Goal: Task Accomplishment & Management: Manage account settings

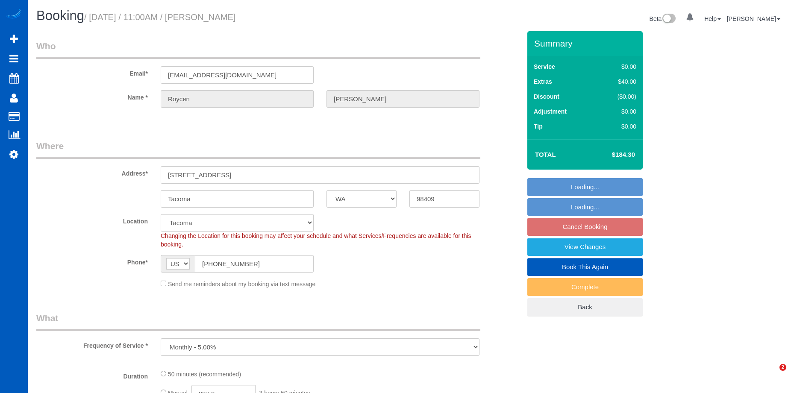
select select "WA"
select select "object:900"
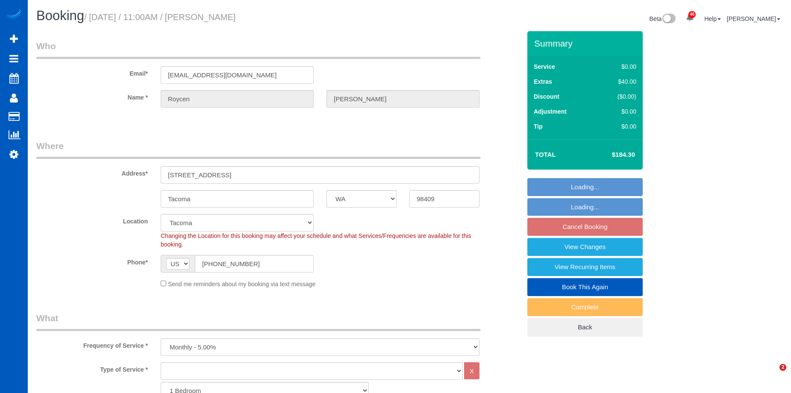
select select "spot2"
select select "WA"
select select "object:1054"
select select "spot2"
select select "object:1121"
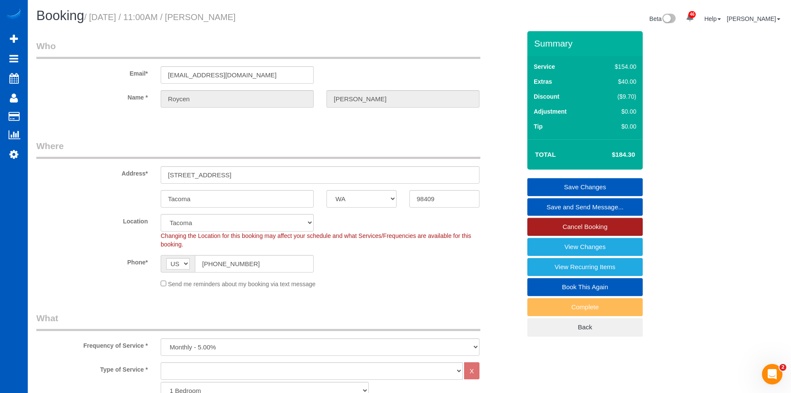
click at [543, 222] on link "Cancel Booking" at bounding box center [585, 227] width 115 height 18
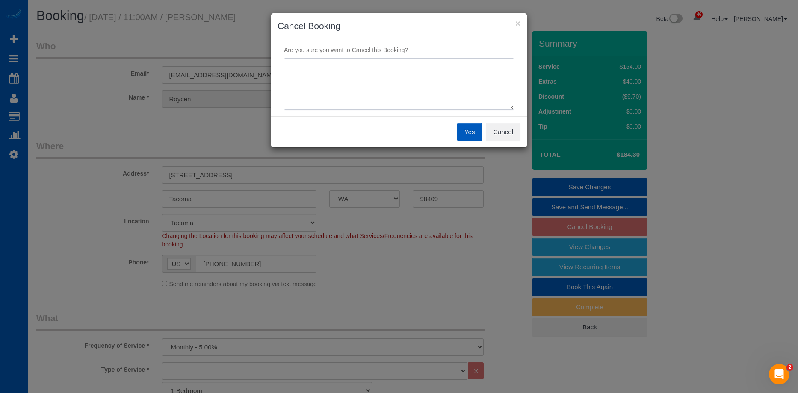
click at [398, 81] on textarea at bounding box center [399, 84] width 230 height 52
type textarea "Skip"
click at [470, 135] on button "Yes" at bounding box center [469, 132] width 25 height 18
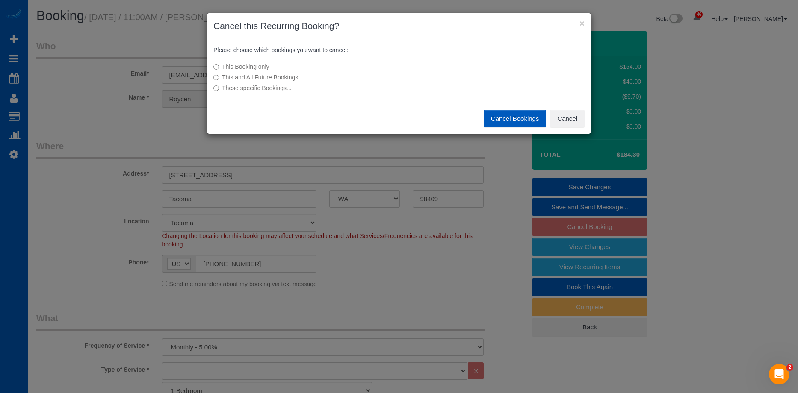
click at [501, 114] on button "Cancel Bookings" at bounding box center [514, 119] width 63 height 18
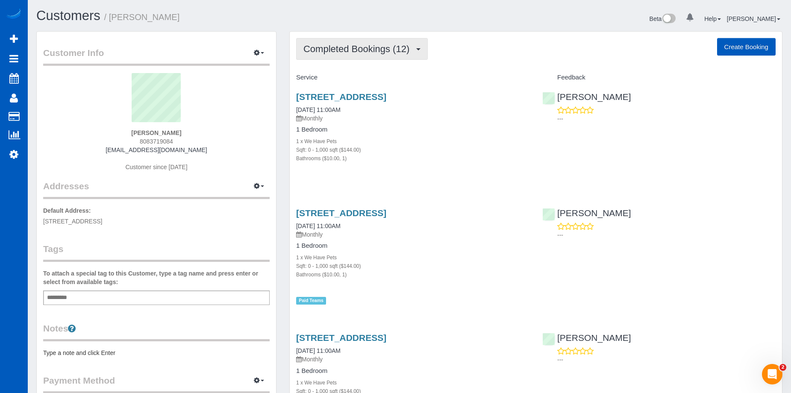
click at [364, 49] on span "Completed Bookings (12)" at bounding box center [359, 49] width 110 height 11
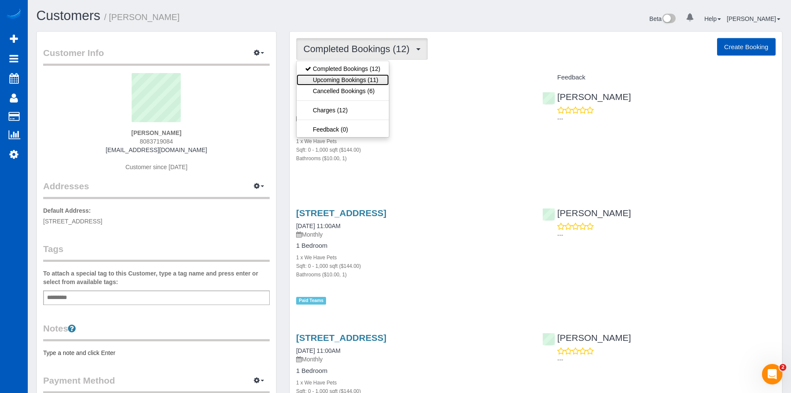
click at [363, 76] on link "Upcoming Bookings (11)" at bounding box center [343, 79] width 92 height 11
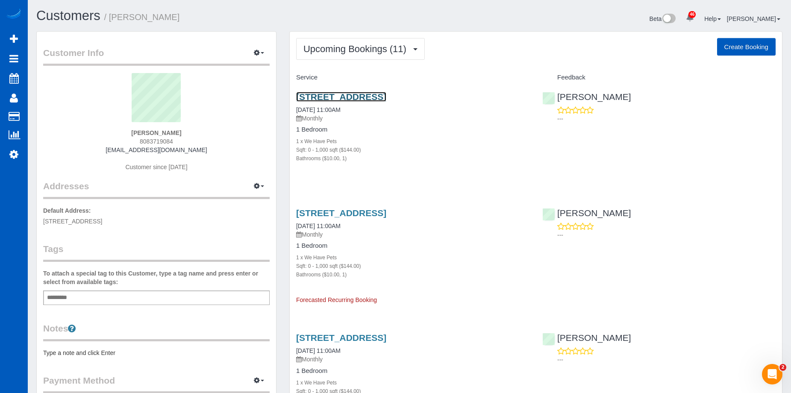
click at [385, 96] on link "[STREET_ADDRESS]" at bounding box center [341, 97] width 90 height 10
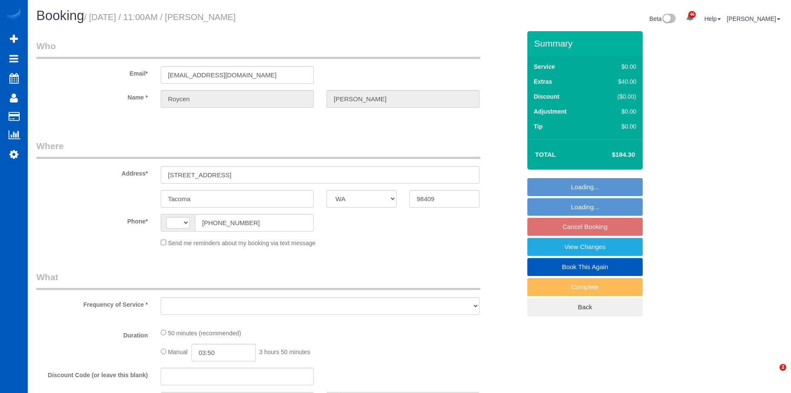
select select "WA"
select select "string:US"
select select "object:996"
select select "spot2"
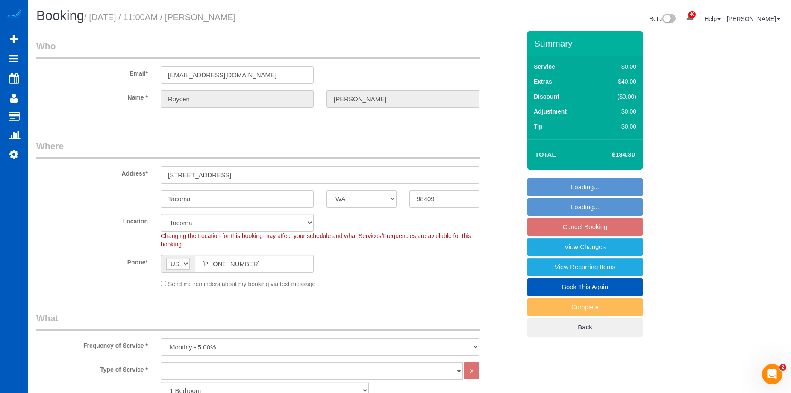
select select "object:1063"
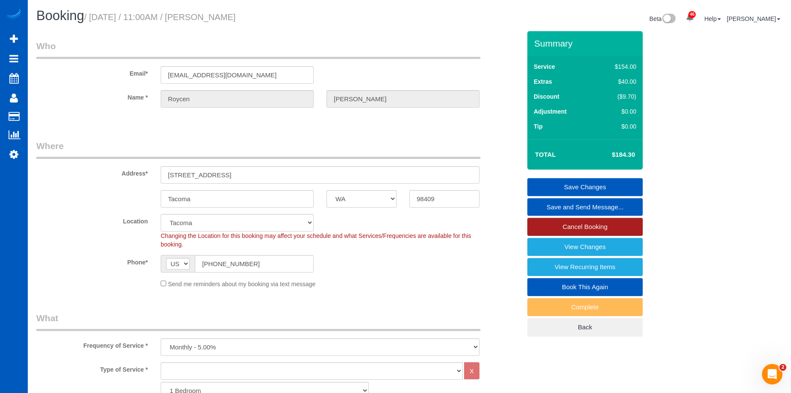
click at [539, 224] on link "Cancel Booking" at bounding box center [585, 227] width 115 height 18
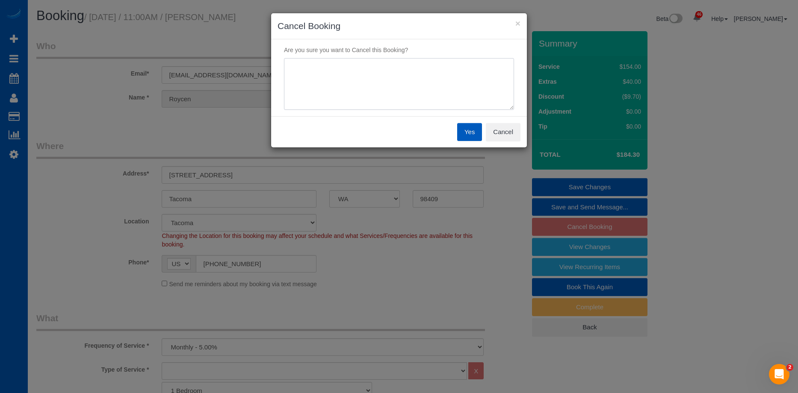
click at [415, 81] on textarea at bounding box center [399, 84] width 230 height 52
type textarea "Skip"
click at [469, 129] on button "Yes" at bounding box center [469, 132] width 25 height 18
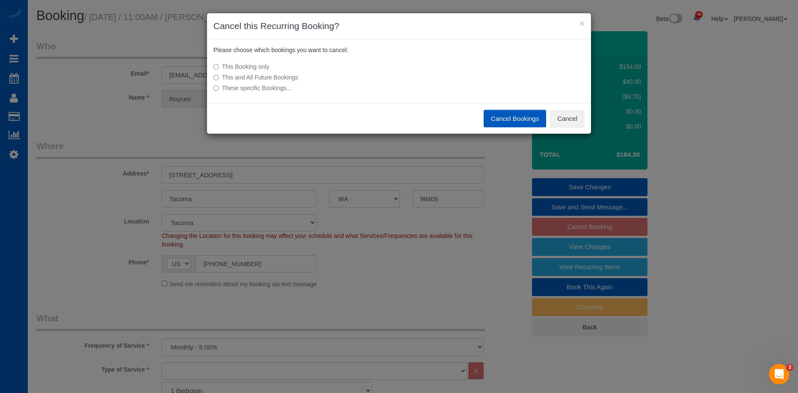
click at [500, 115] on button "Cancel Bookings" at bounding box center [514, 119] width 63 height 18
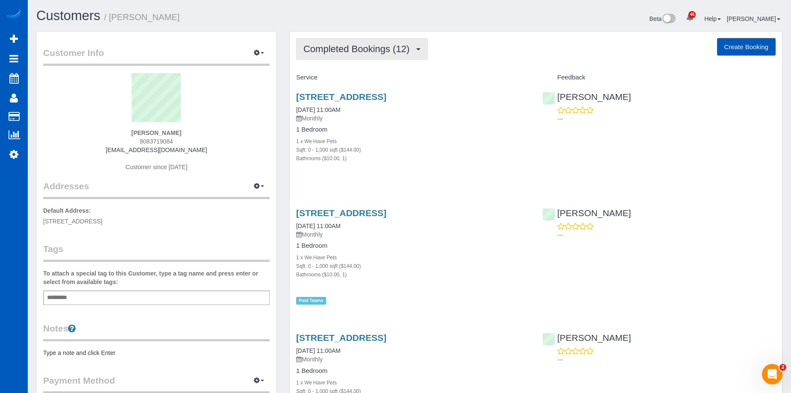
click at [363, 41] on button "Completed Bookings (12)" at bounding box center [362, 49] width 132 height 22
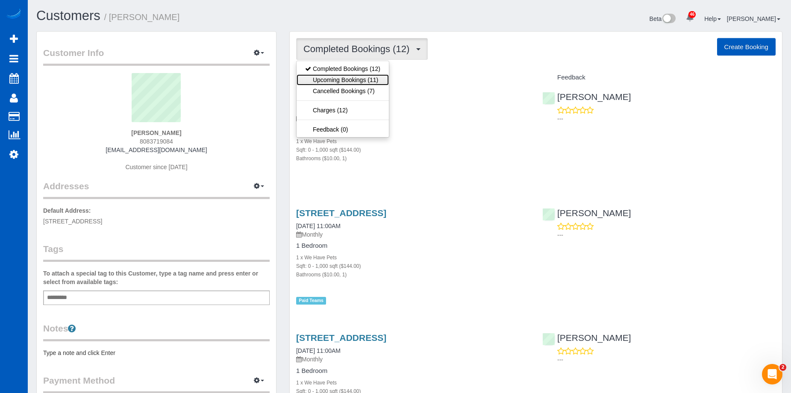
click at [360, 77] on link "Upcoming Bookings (11)" at bounding box center [343, 79] width 92 height 11
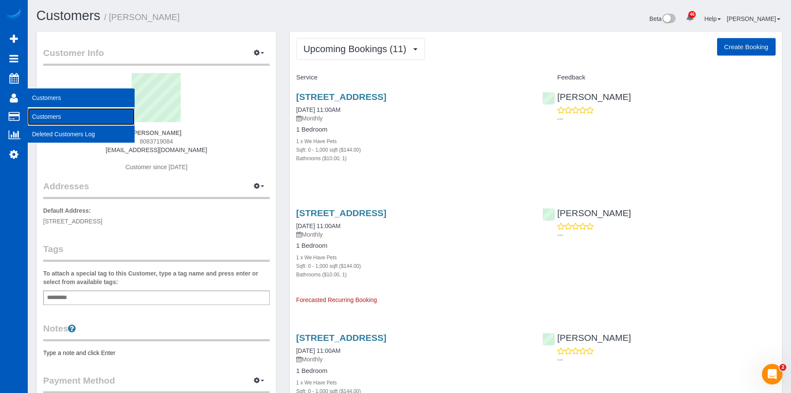
click at [38, 111] on link "Customers" at bounding box center [81, 116] width 107 height 17
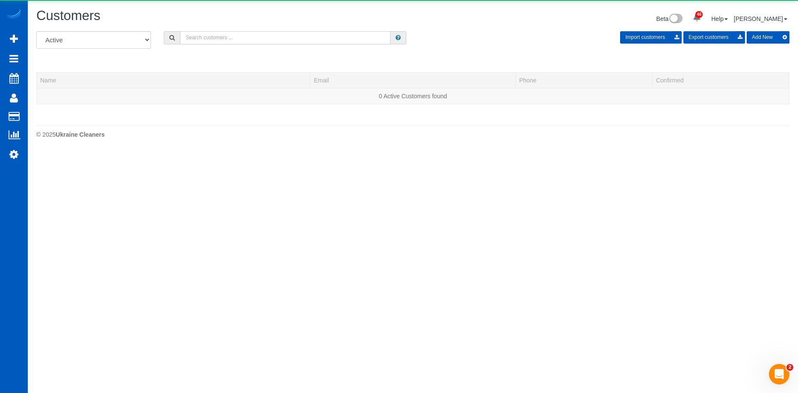
click at [209, 36] on input "text" at bounding box center [285, 37] width 210 height 13
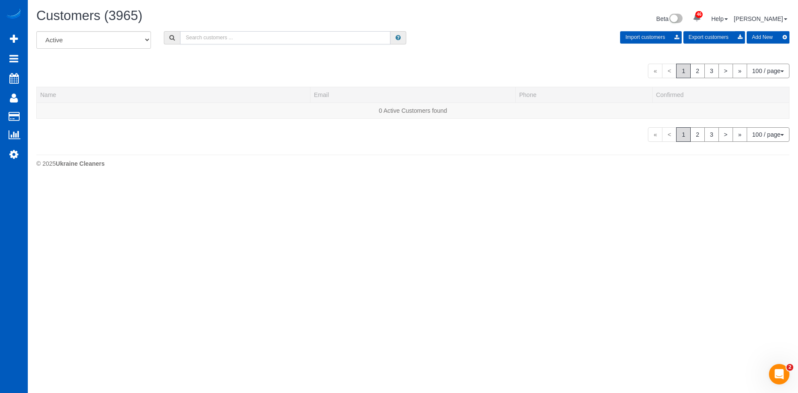
paste input "bsdmech@comcast.net"
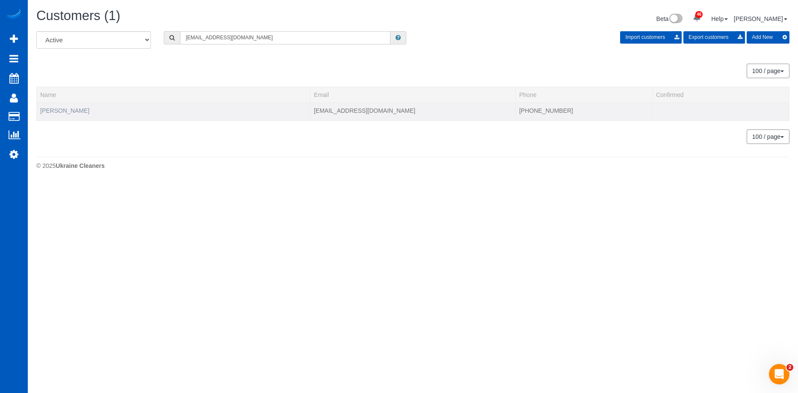
type input "bsdmech@comcast.net"
click at [69, 107] on link "Brad Dupleich" at bounding box center [64, 110] width 49 height 7
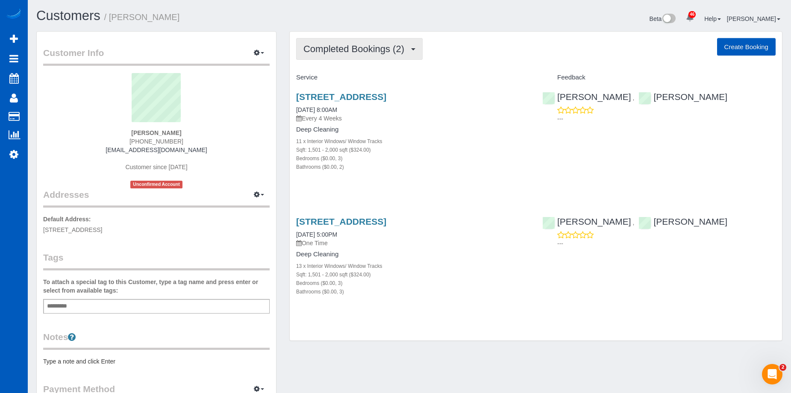
click at [352, 40] on button "Completed Bookings (2)" at bounding box center [359, 49] width 127 height 22
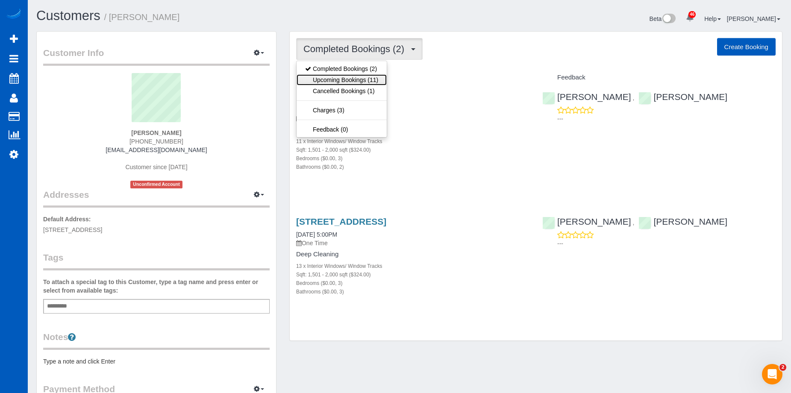
click at [342, 83] on link "Upcoming Bookings (11)" at bounding box center [342, 79] width 90 height 11
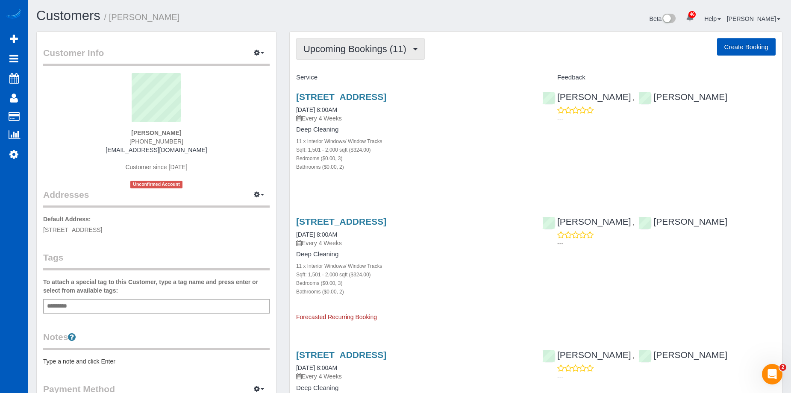
click at [371, 50] on span "Upcoming Bookings (11)" at bounding box center [357, 49] width 107 height 11
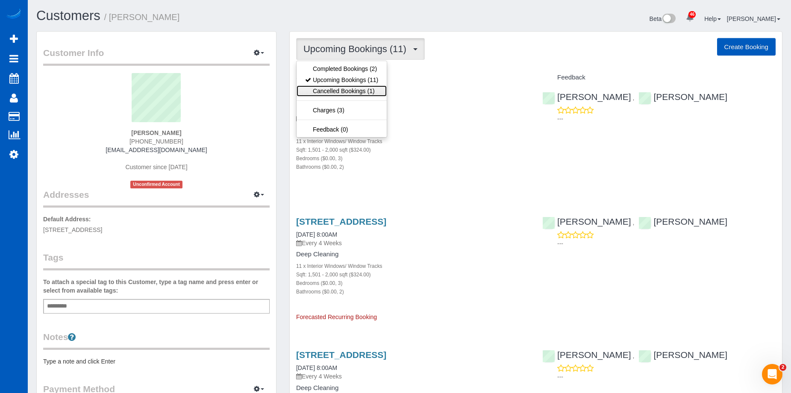
click at [344, 91] on link "Cancelled Bookings (1)" at bounding box center [342, 90] width 90 height 11
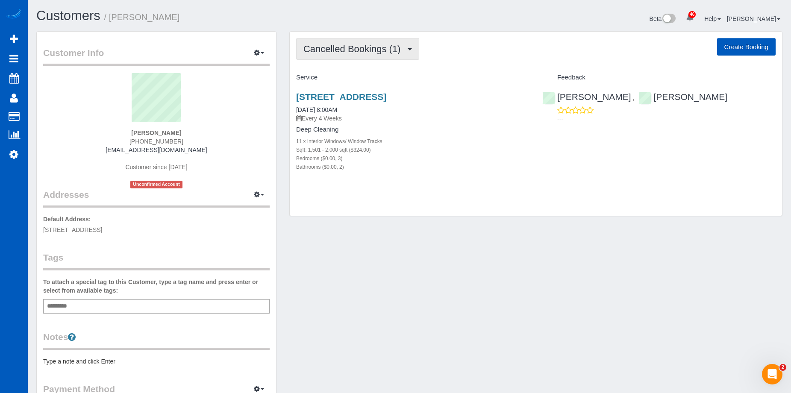
click at [368, 49] on span "Cancelled Bookings (1)" at bounding box center [354, 49] width 101 height 11
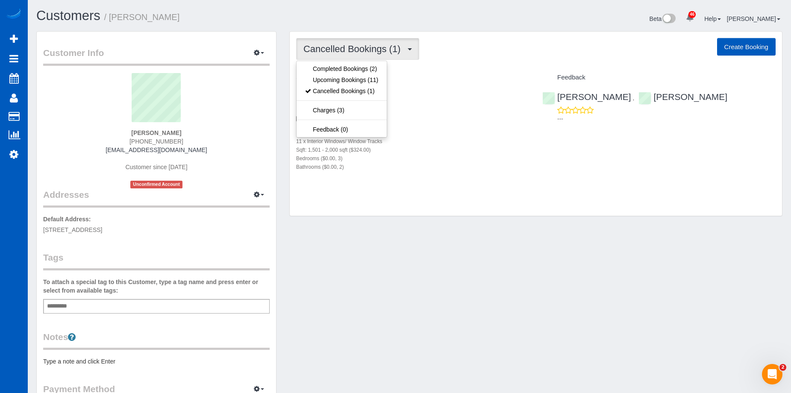
click at [368, 49] on span "Cancelled Bookings (1)" at bounding box center [354, 49] width 101 height 11
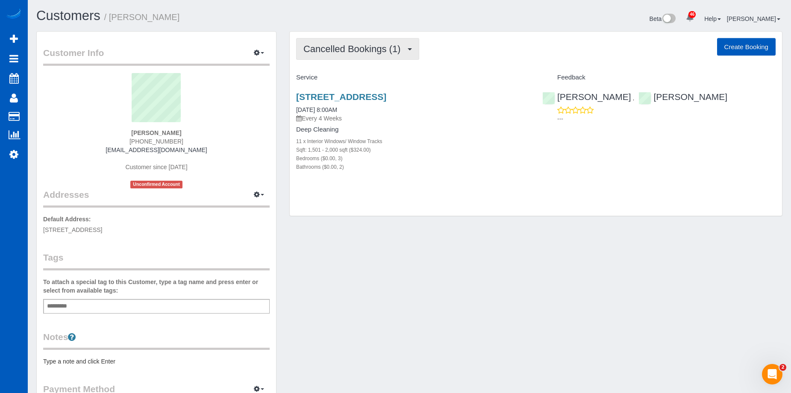
click at [368, 49] on span "Cancelled Bookings (1)" at bounding box center [354, 49] width 101 height 11
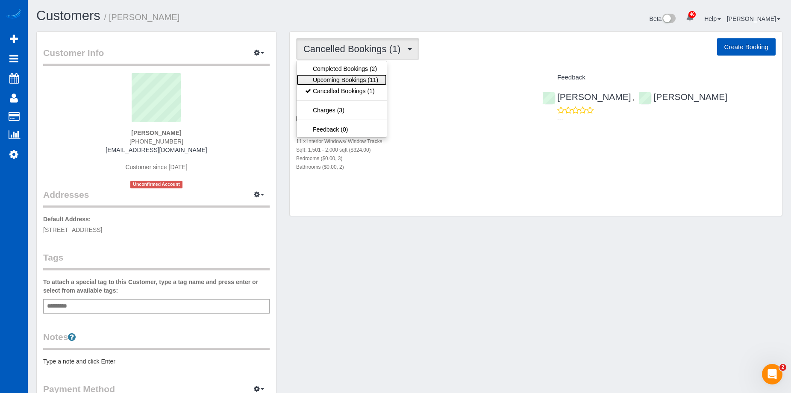
click at [350, 74] on link "Upcoming Bookings (11)" at bounding box center [342, 79] width 90 height 11
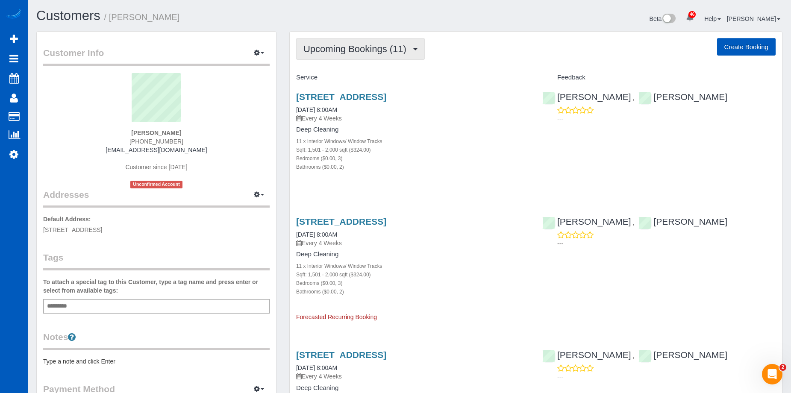
click at [362, 38] on button "Upcoming Bookings (11)" at bounding box center [360, 49] width 129 height 22
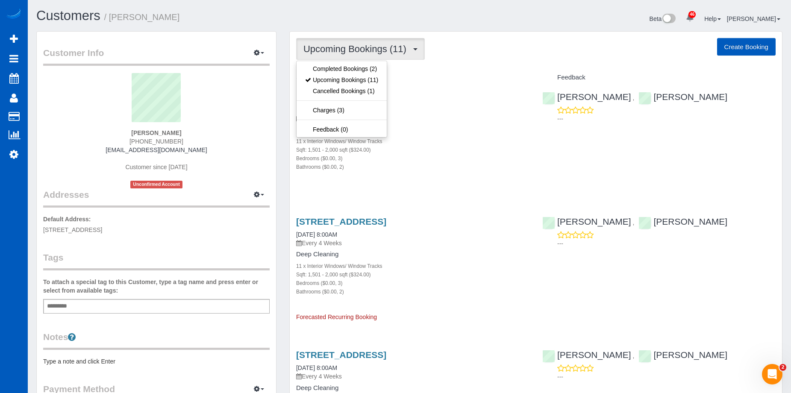
click at [362, 38] on button "Upcoming Bookings (11)" at bounding box center [360, 49] width 129 height 22
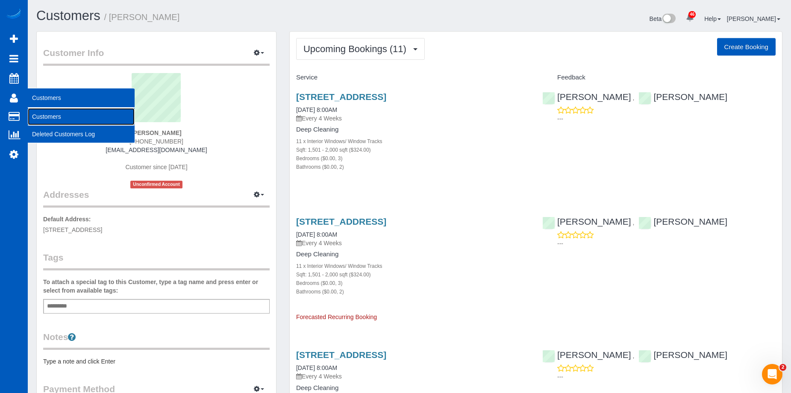
click at [50, 116] on link "Customers" at bounding box center [81, 116] width 107 height 17
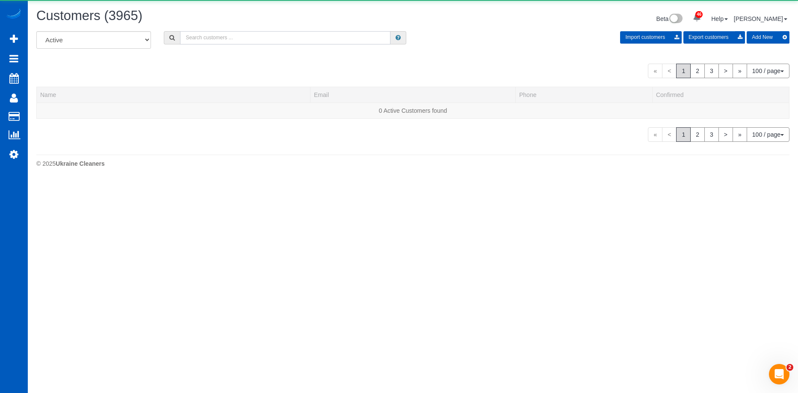
click at [211, 41] on input "text" at bounding box center [285, 37] width 210 height 13
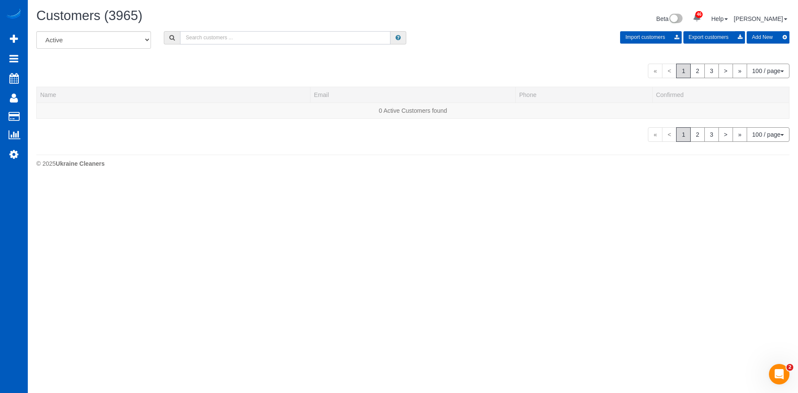
paste input "Kathy Picard"
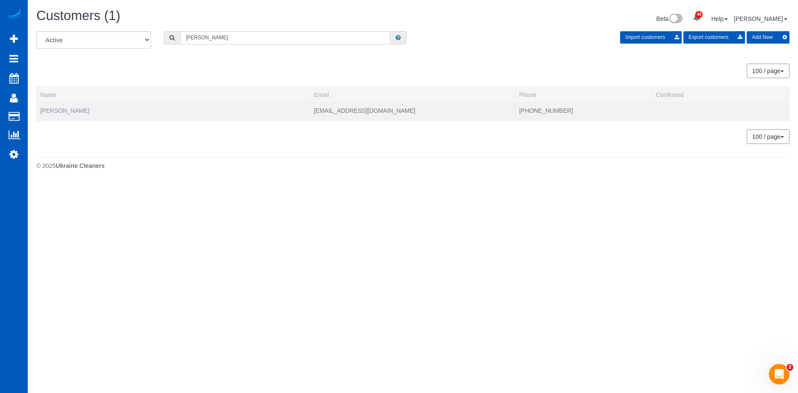
type input "Kathy Picard"
click at [71, 107] on link "Kathy Picard" at bounding box center [64, 110] width 49 height 7
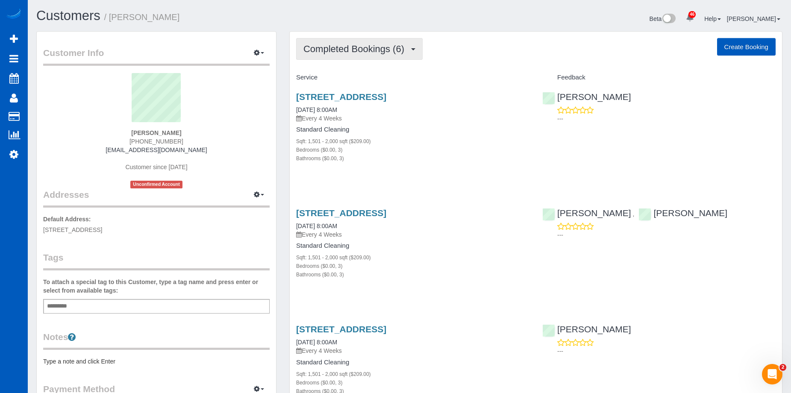
click at [329, 44] on span "Completed Bookings (6)" at bounding box center [356, 49] width 105 height 11
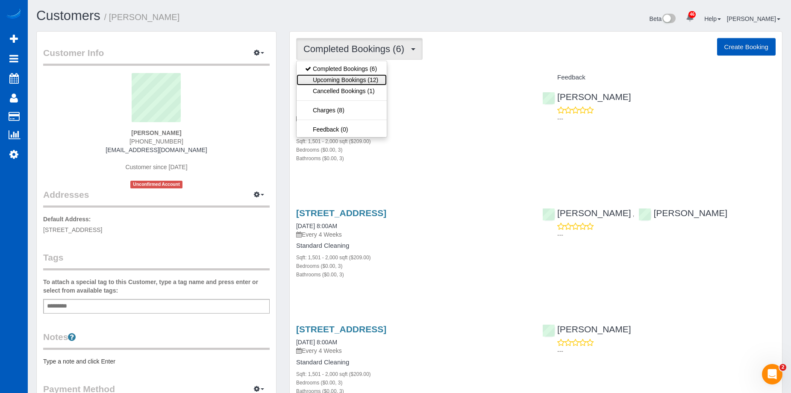
click at [333, 77] on link "Upcoming Bookings (12)" at bounding box center [342, 79] width 90 height 11
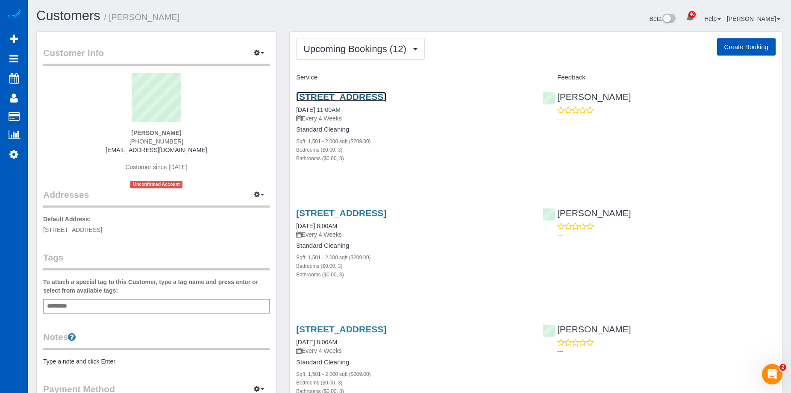
click at [383, 97] on link "140 178 St Ct E, Spanaway, WA 98387" at bounding box center [341, 97] width 90 height 10
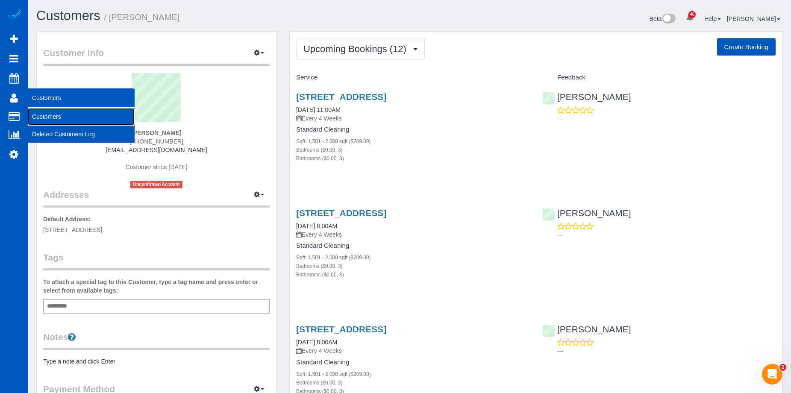
click at [46, 117] on link "Customers" at bounding box center [81, 116] width 107 height 17
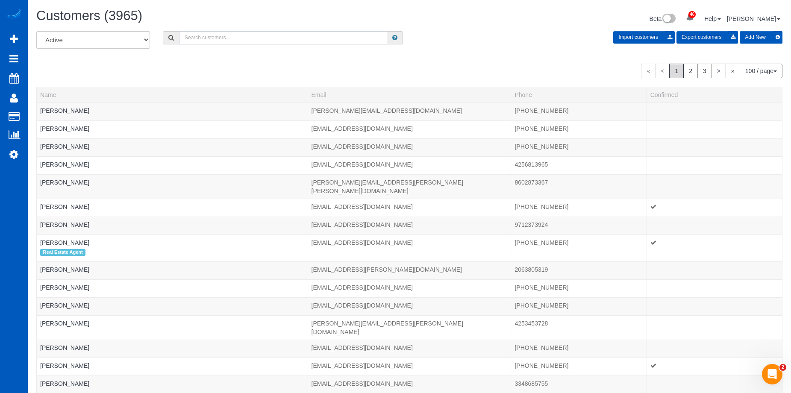
click at [280, 36] on input "text" at bounding box center [283, 37] width 208 height 13
paste input "amyalpern58@gmail.com"
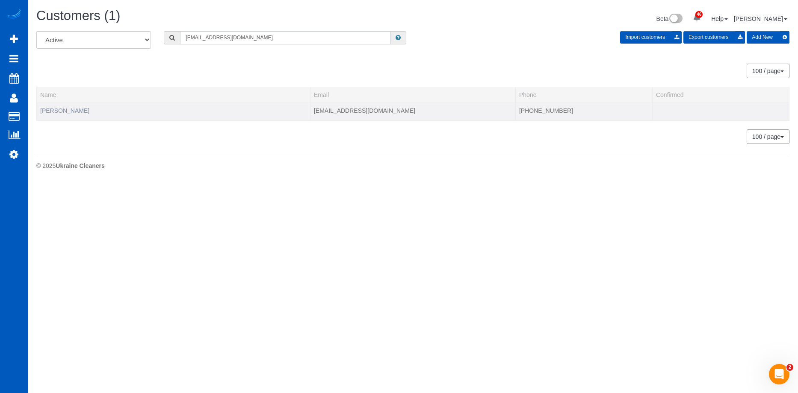
type input "amyalpern58@gmail.com"
click at [53, 108] on link "Amy Alpern" at bounding box center [64, 110] width 49 height 7
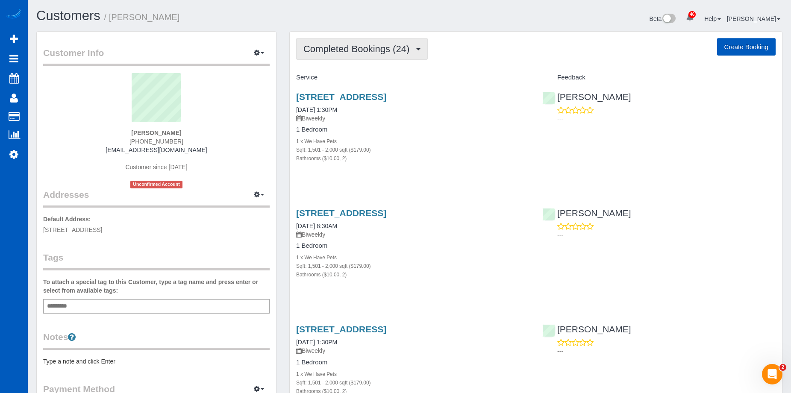
click at [423, 47] on button "Completed Bookings (24)" at bounding box center [362, 49] width 132 height 22
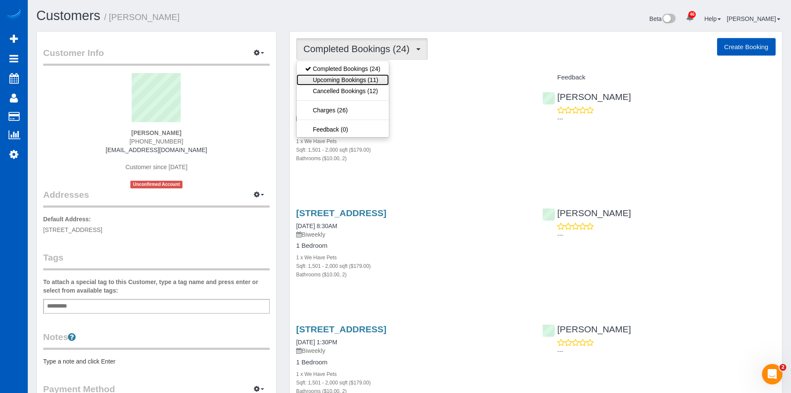
click at [340, 83] on link "Upcoming Bookings (11)" at bounding box center [343, 79] width 92 height 11
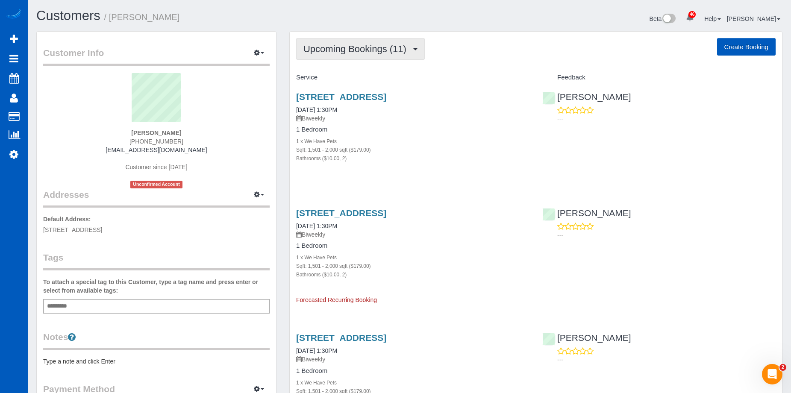
click at [380, 54] on button "Upcoming Bookings (11)" at bounding box center [360, 49] width 129 height 22
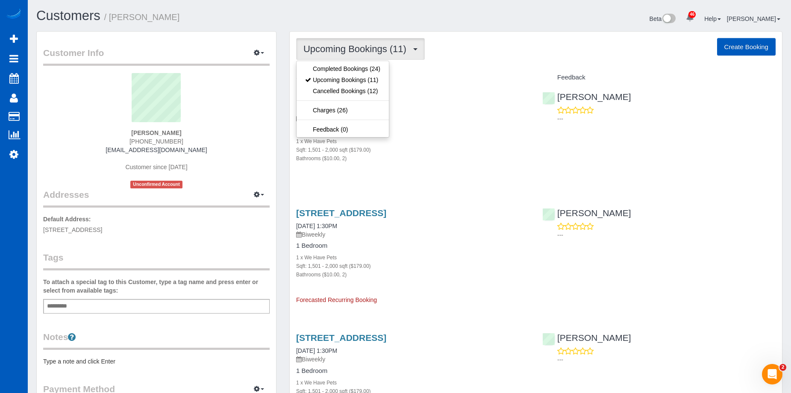
click at [382, 51] on span "Upcoming Bookings (11)" at bounding box center [357, 49] width 107 height 11
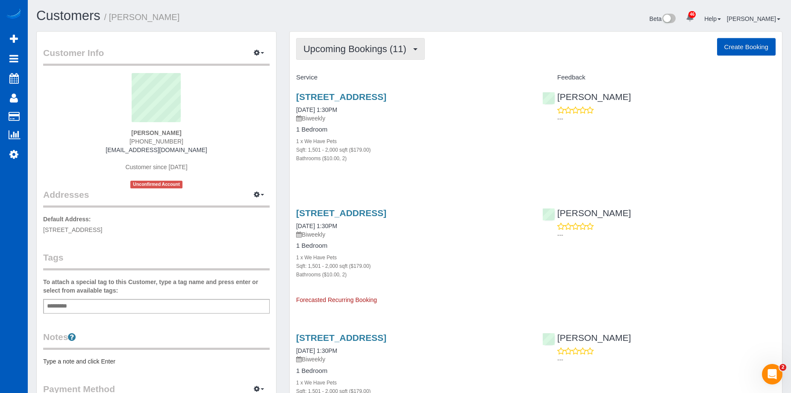
click at [384, 50] on span "Upcoming Bookings (11)" at bounding box center [357, 49] width 107 height 11
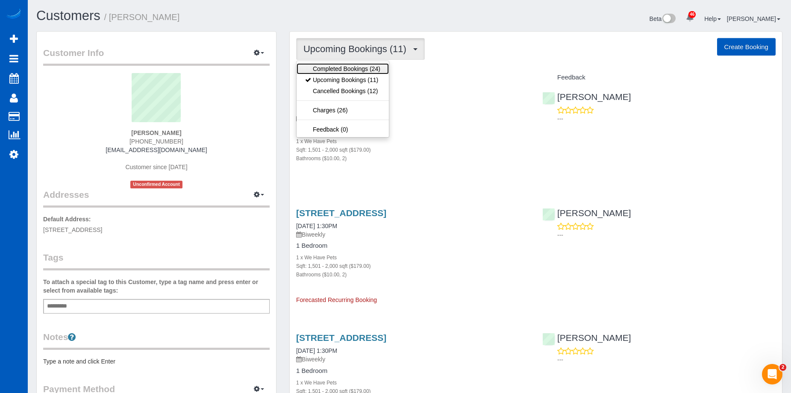
click at [363, 69] on link "Completed Bookings (24)" at bounding box center [343, 68] width 92 height 11
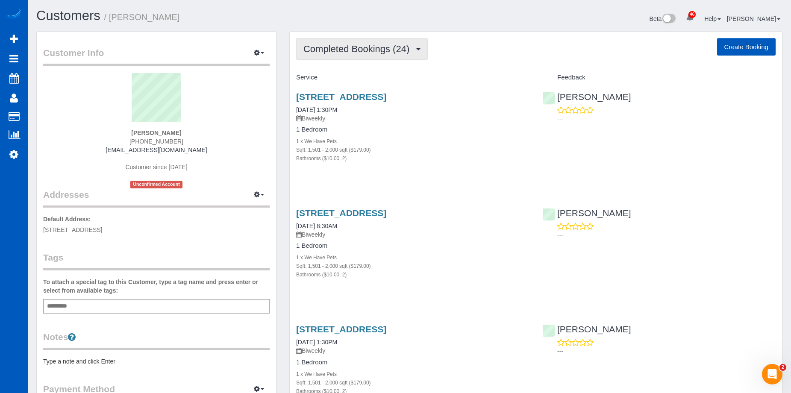
click at [346, 50] on span "Completed Bookings (24)" at bounding box center [359, 49] width 110 height 11
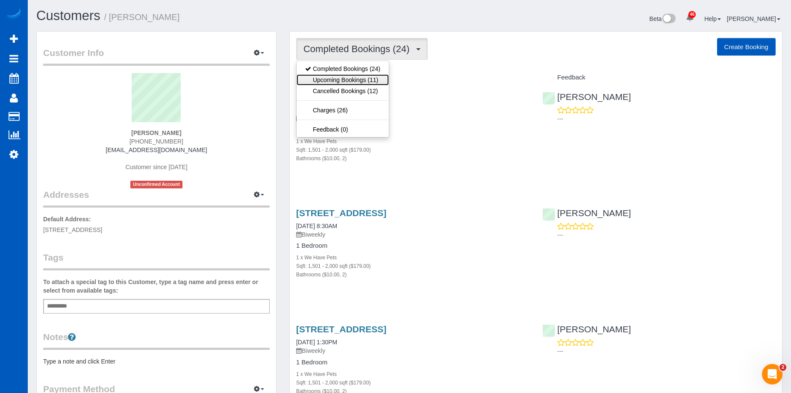
click at [333, 76] on link "Upcoming Bookings (11)" at bounding box center [343, 79] width 92 height 11
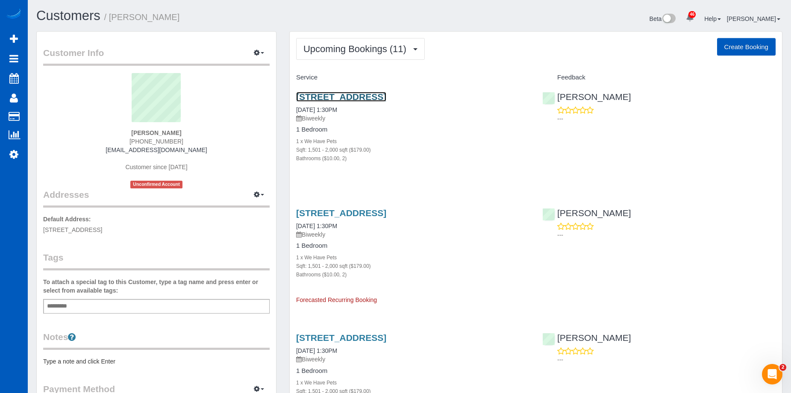
click at [355, 93] on link "3245 Ne 44th Ave, Portland, OR 97213" at bounding box center [341, 97] width 90 height 10
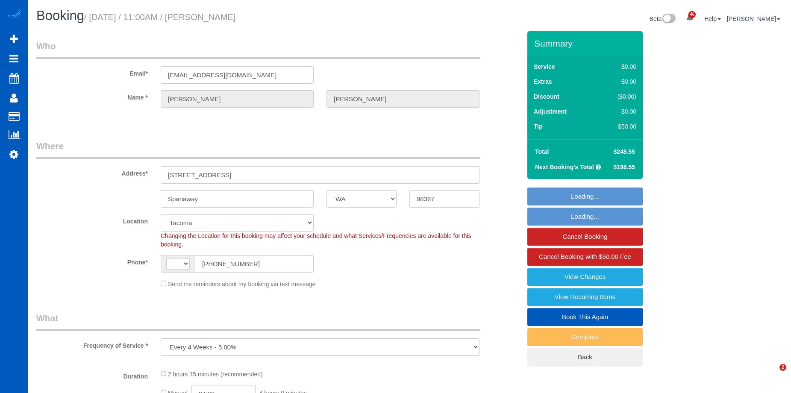
select select "WA"
select select "string:fspay-49f40a2e-c93f-4fc4-a867-0eed0264aa14"
select select "string:[GEOGRAPHIC_DATA]"
select select "199"
select select "1501"
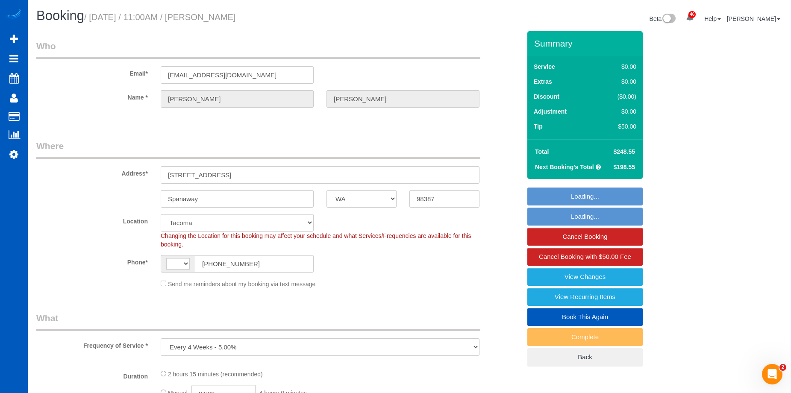
select select "3"
select select "object:1126"
select select "spot1"
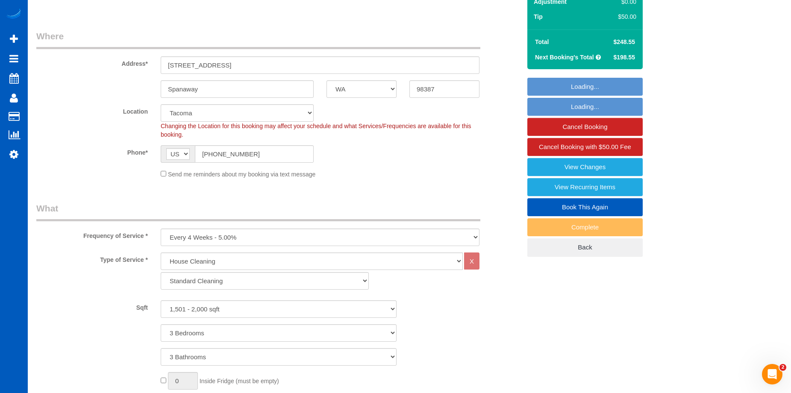
select select "1501"
select select "3"
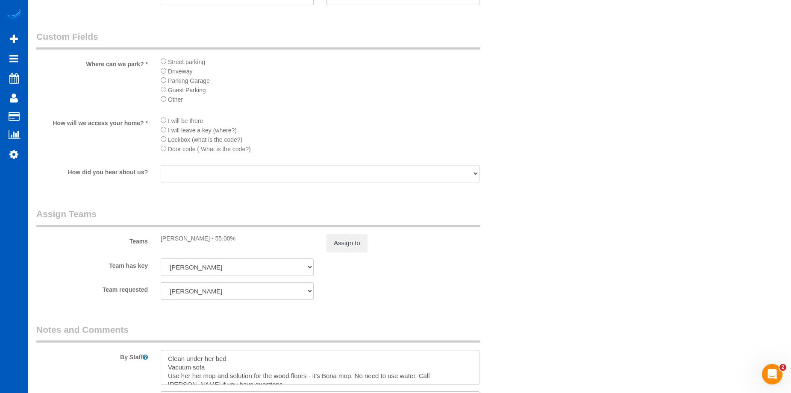
scroll to position [1101, 0]
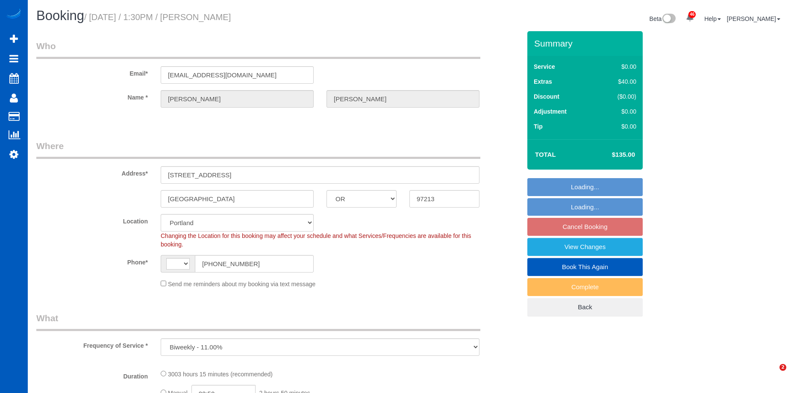
select select "OR"
select select "object:929"
select select "string:[GEOGRAPHIC_DATA]"
select select "string:fspay-b3d0643c-9c6e-4017-b6fc-024d00122692"
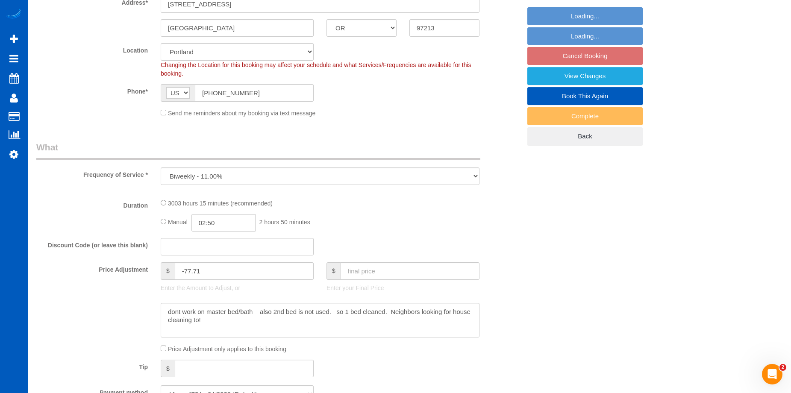
select select "1501"
select select "2"
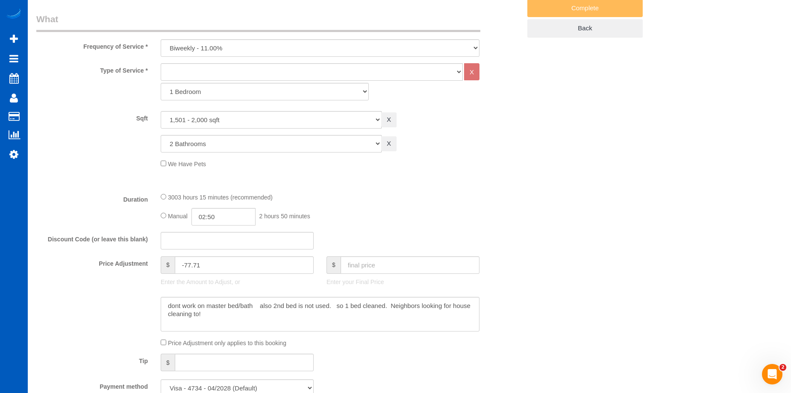
select select "1501"
select select "2"
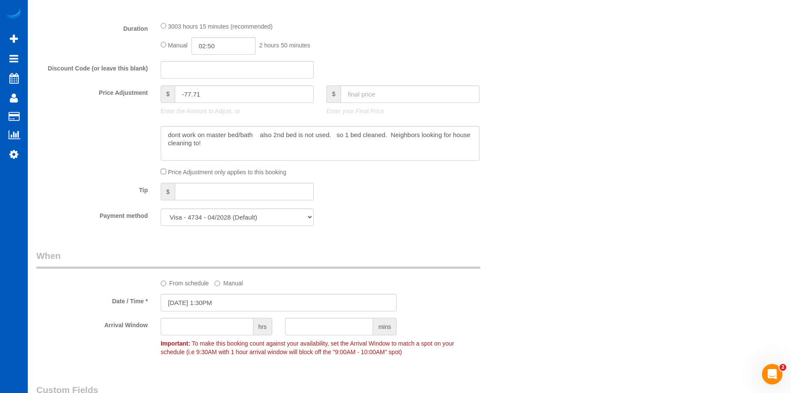
scroll to position [598, 0]
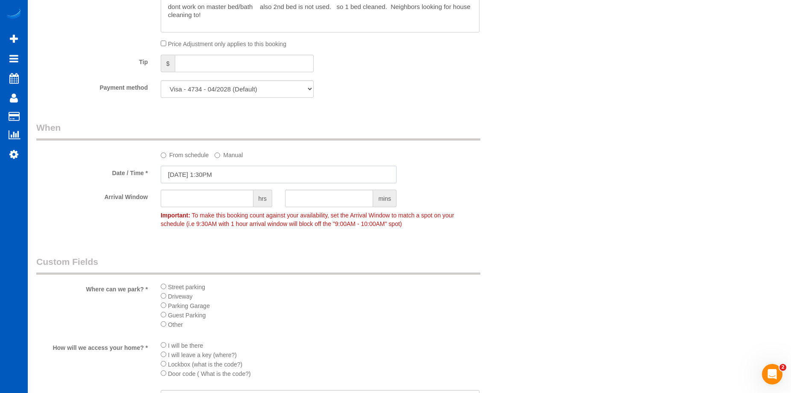
click at [235, 173] on input "10/16/2025 1:30PM" at bounding box center [279, 175] width 236 height 18
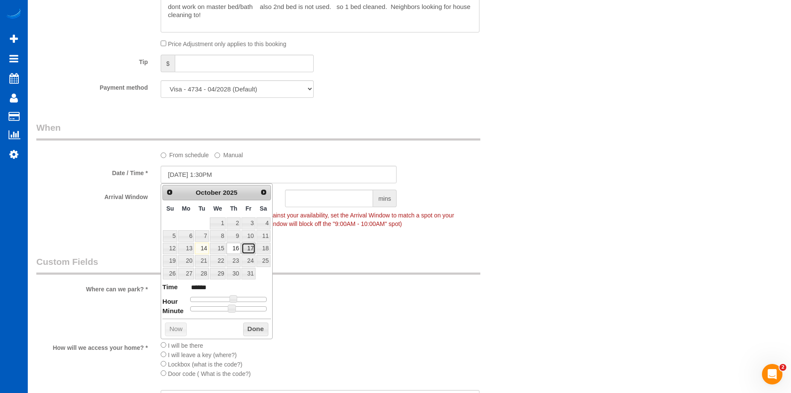
click at [246, 250] on link "17" at bounding box center [249, 249] width 14 height 12
type input "10/17/2025 1:30PM"
click at [257, 327] on button "Done" at bounding box center [255, 330] width 25 height 14
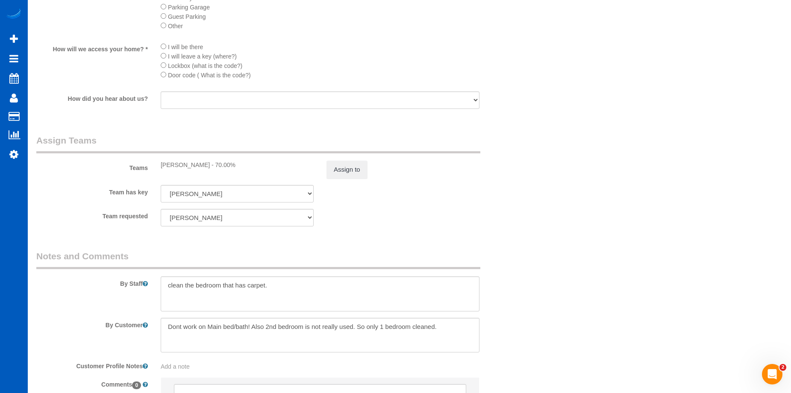
scroll to position [898, 0]
click at [351, 175] on button "Assign to" at bounding box center [347, 169] width 41 height 18
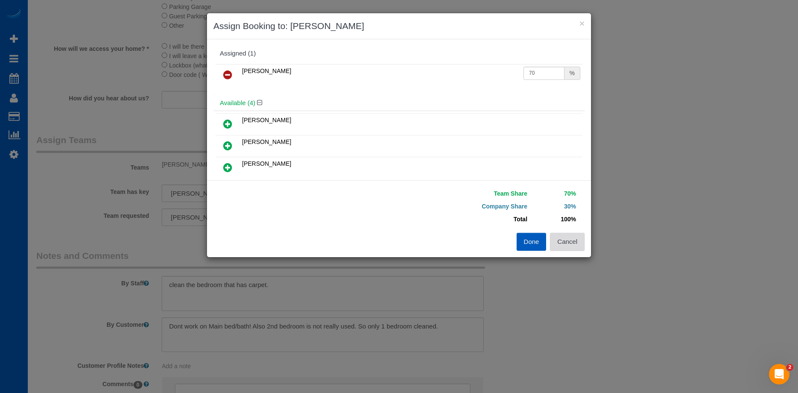
click at [569, 242] on button "Cancel" at bounding box center [567, 242] width 35 height 18
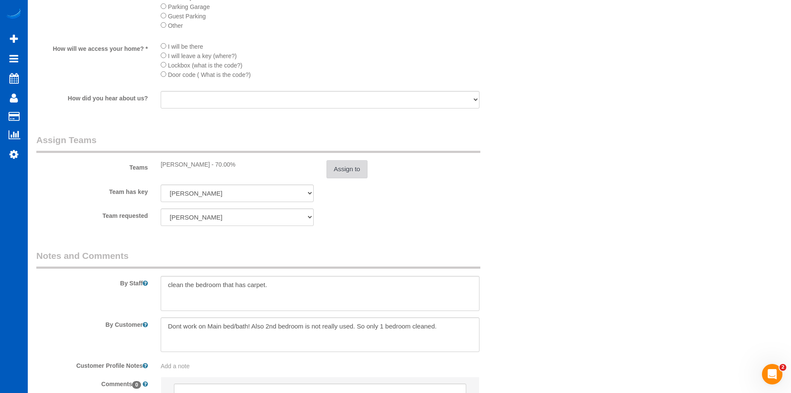
click at [345, 168] on button "Assign to" at bounding box center [347, 169] width 41 height 18
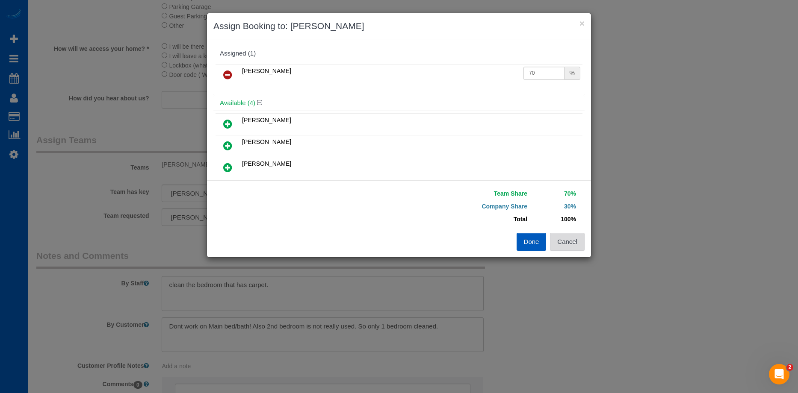
click at [566, 243] on button "Cancel" at bounding box center [567, 242] width 35 height 18
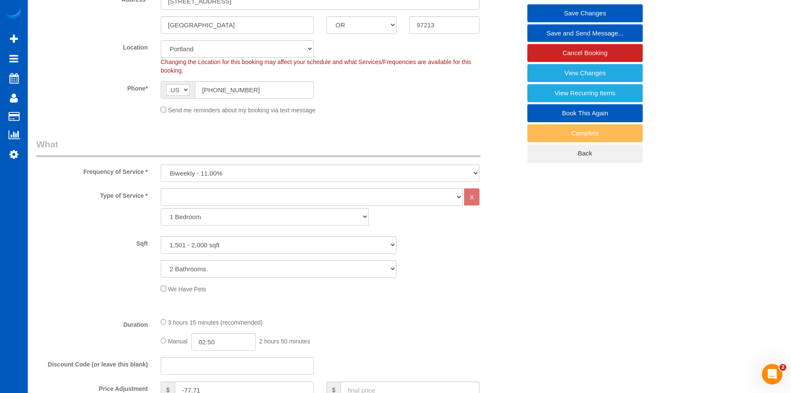
scroll to position [128, 0]
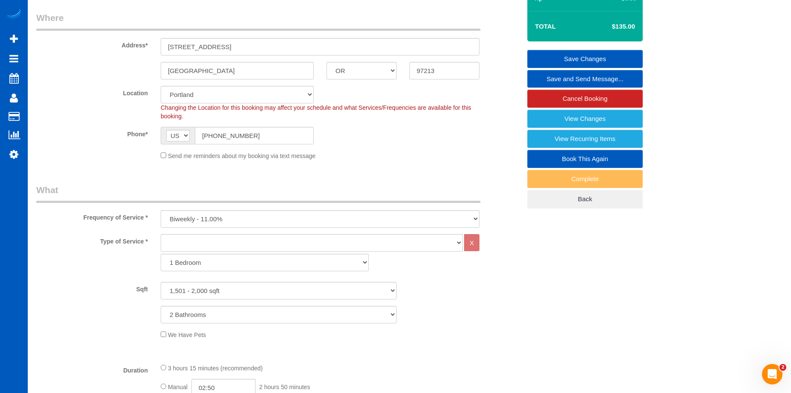
click at [553, 56] on link "Save Changes" at bounding box center [585, 59] width 115 height 18
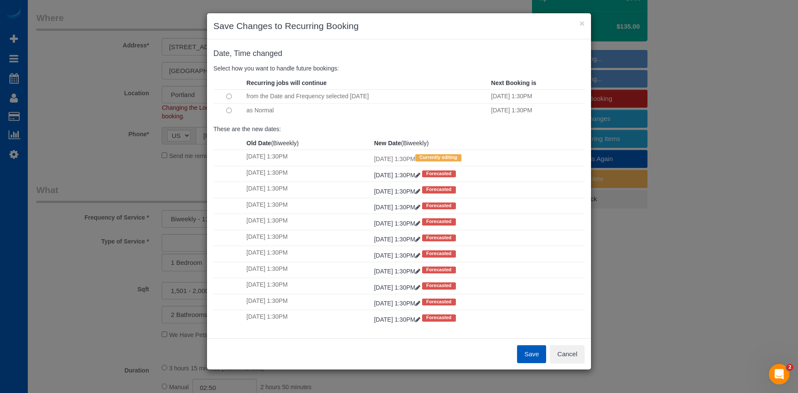
click at [533, 352] on button "Save" at bounding box center [531, 354] width 29 height 18
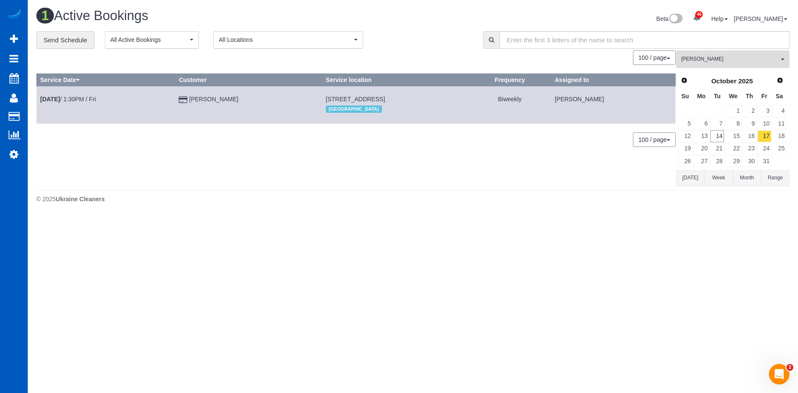
click at [742, 59] on span "[PERSON_NAME]" at bounding box center [729, 59] width 97 height 7
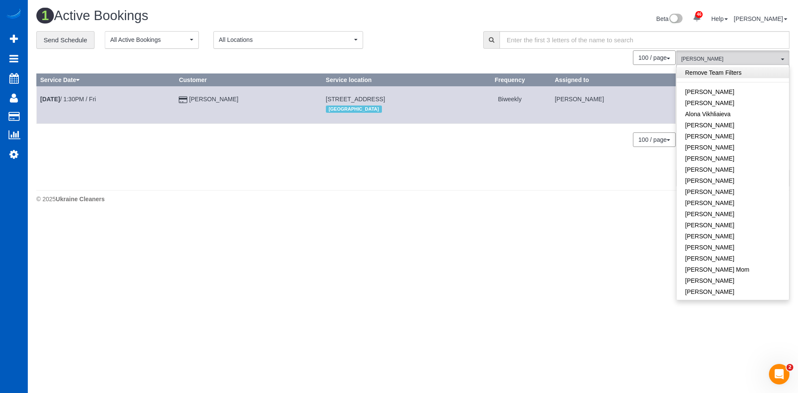
click at [753, 74] on link "Remove Team Filters" at bounding box center [732, 72] width 112 height 11
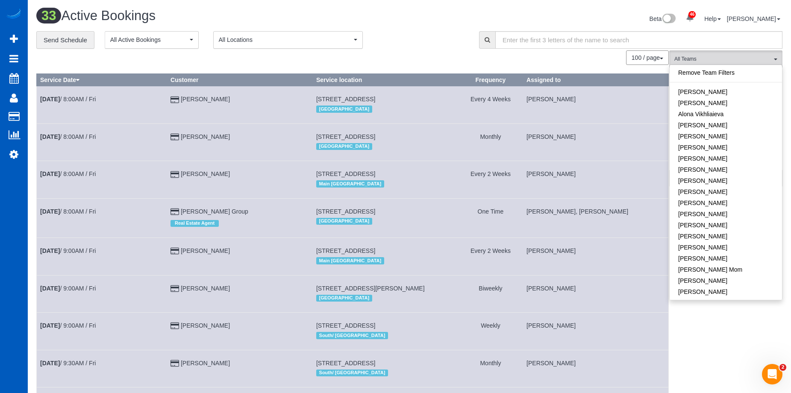
click at [407, 24] on div "33 Active Bookings" at bounding box center [220, 18] width 380 height 18
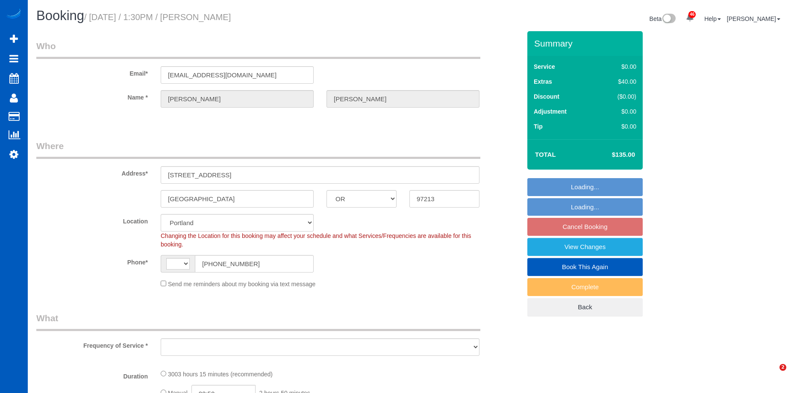
select select "OR"
select select "string:[GEOGRAPHIC_DATA]"
select select "object:985"
select select "1501"
select select "2"
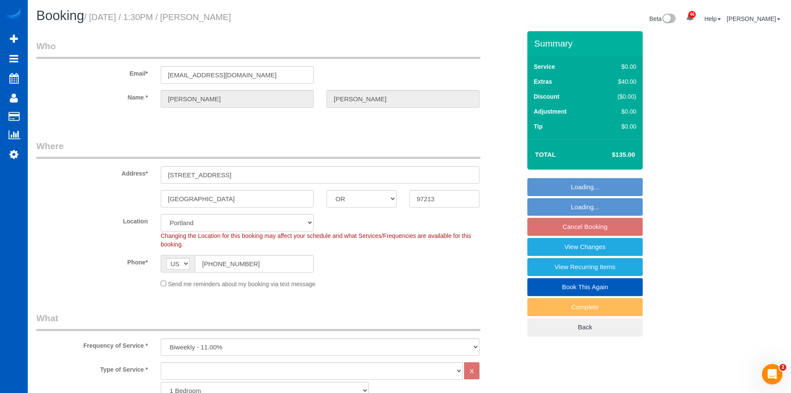
select select "1501"
select select "2"
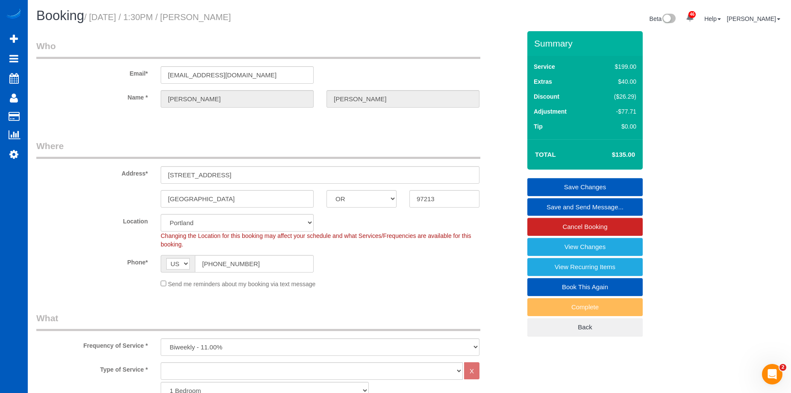
click at [538, 206] on link "Save and Send Message..." at bounding box center [585, 207] width 115 height 18
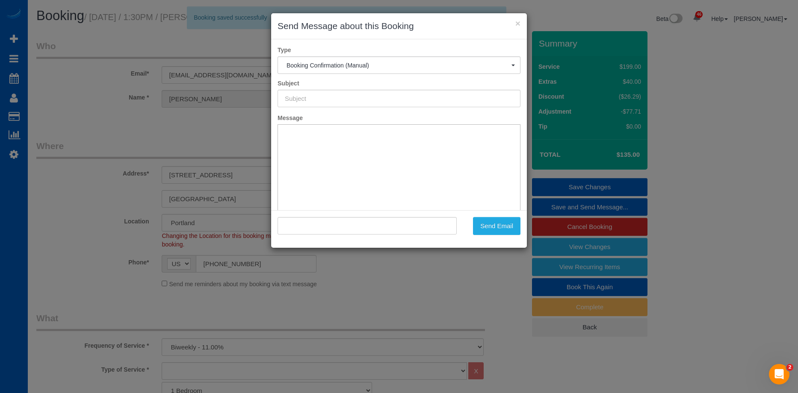
type input "Cleaning Service Confirmed!"
type input ""Amy Alpern" <amyalpern58@gmail.com>"
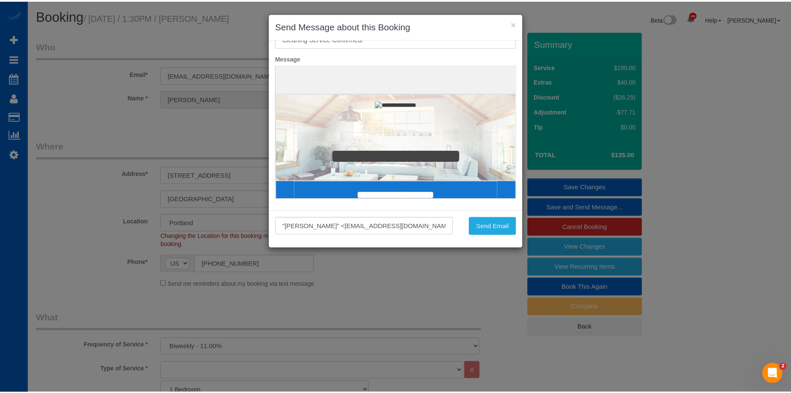
scroll to position [63, 0]
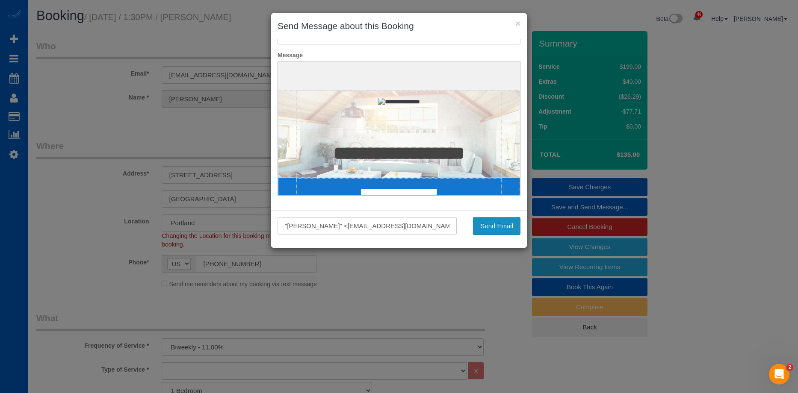
click at [506, 222] on button "Send Email" at bounding box center [496, 226] width 47 height 18
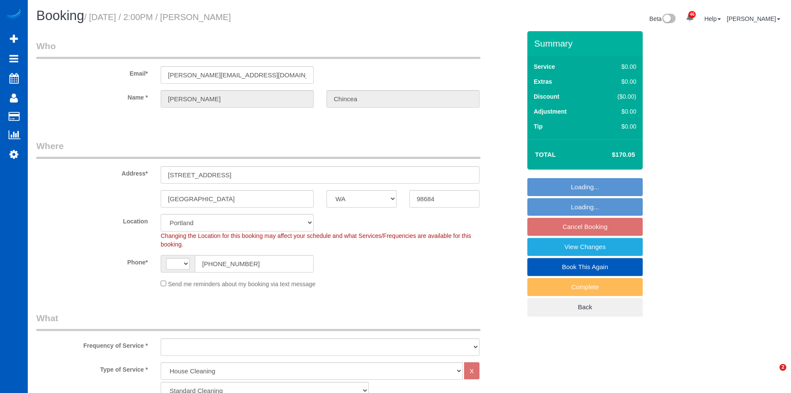
select select "WA"
select select "199"
select select "1001"
select select "3"
select select "2"
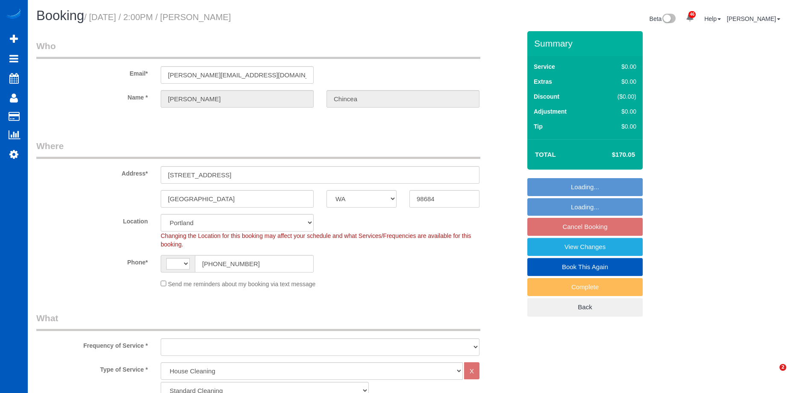
select select "string:fspay"
select select "string:[GEOGRAPHIC_DATA]"
select select "1001"
select select "3"
select select "2"
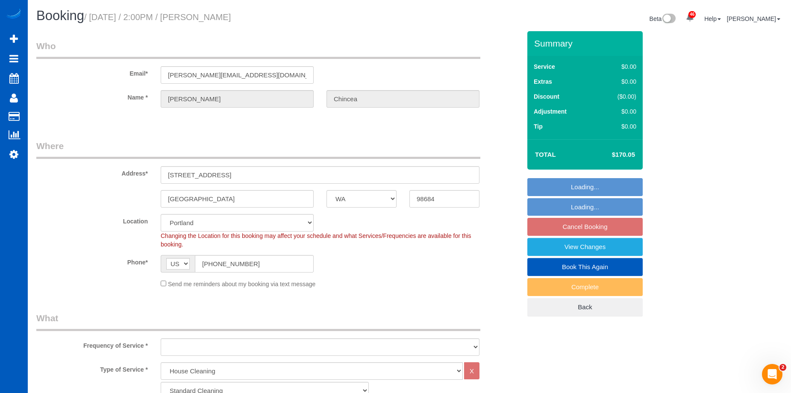
select select "object:1144"
select select "spot3"
select select "object:1205"
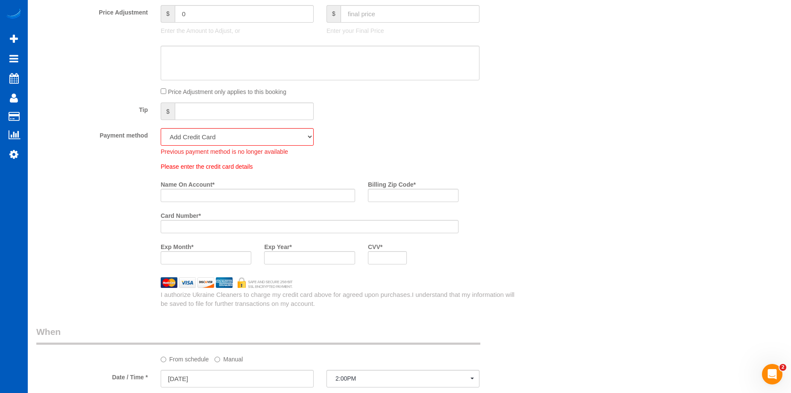
scroll to position [669, 0]
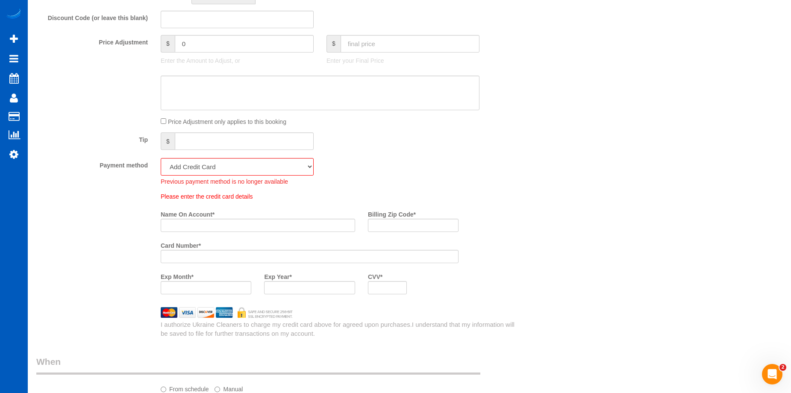
click at [290, 179] on div "Previous payment method is no longer available" at bounding box center [237, 181] width 153 height 10
click at [295, 171] on select "Visa - 3427 - 01/2030 (Default) Add Credit Card ─────────────── Cash Check Payp…" at bounding box center [237, 167] width 153 height 18
select select "string:fspay-8da97336-43e5-43d5-989a-cce855cfb7b5"
click at [161, 158] on select "Visa - 3427 - 01/2030 (Default) Add Credit Card ─────────────── Cash Check Payp…" at bounding box center [237, 167] width 153 height 18
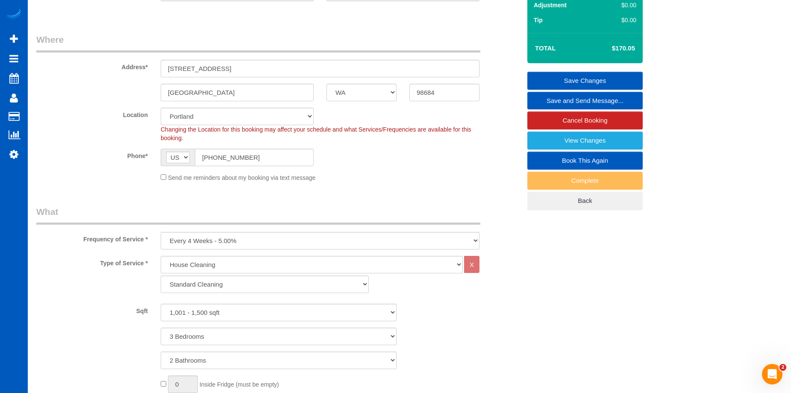
scroll to position [0, 0]
